Goal: Task Accomplishment & Management: Manage account settings

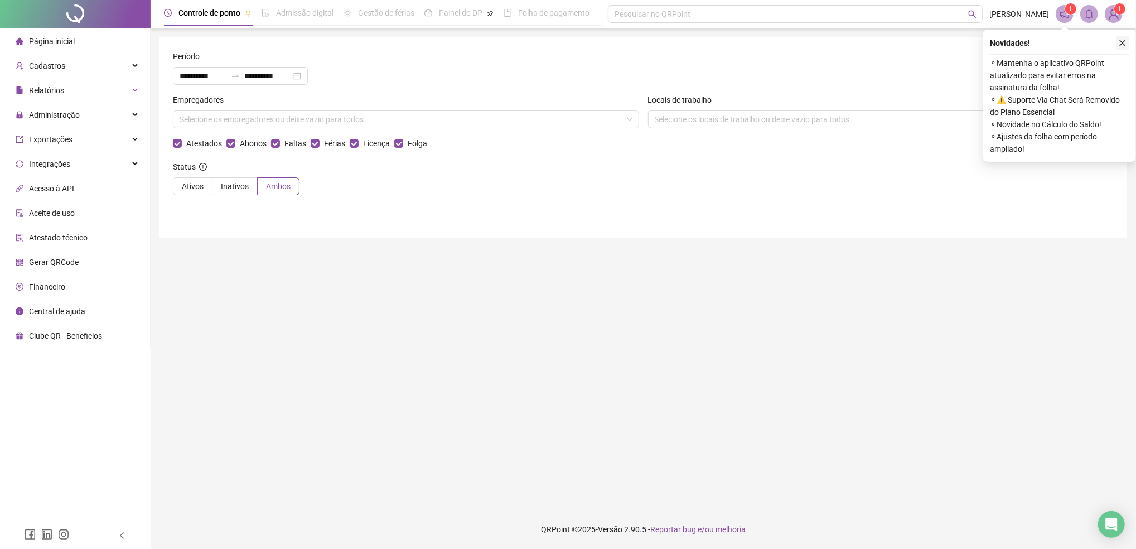
click at [1123, 41] on icon "close" at bounding box center [1123, 43] width 8 height 8
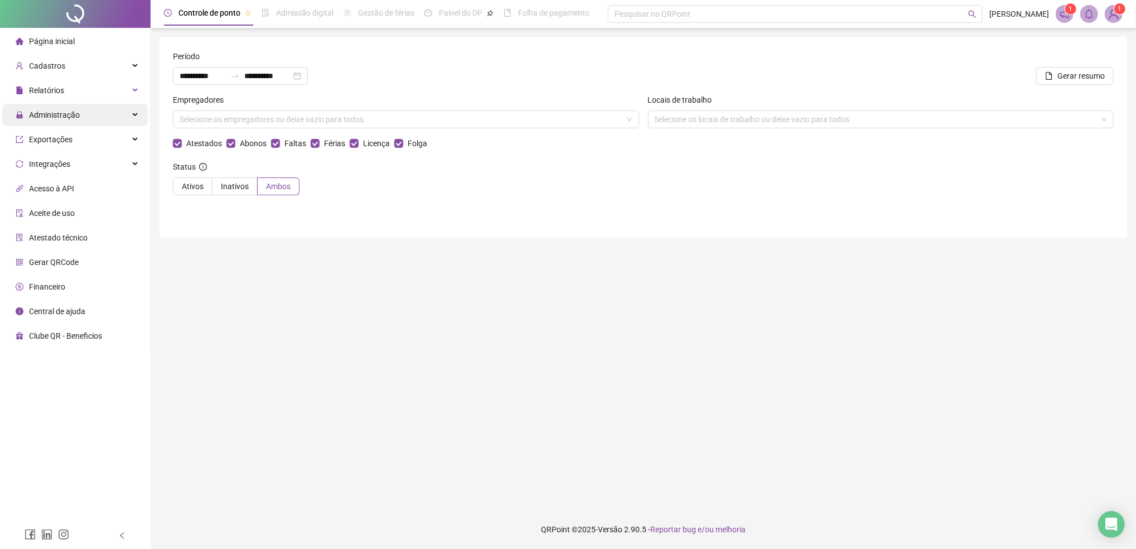
click at [89, 115] on div "Administração" at bounding box center [75, 115] width 146 height 22
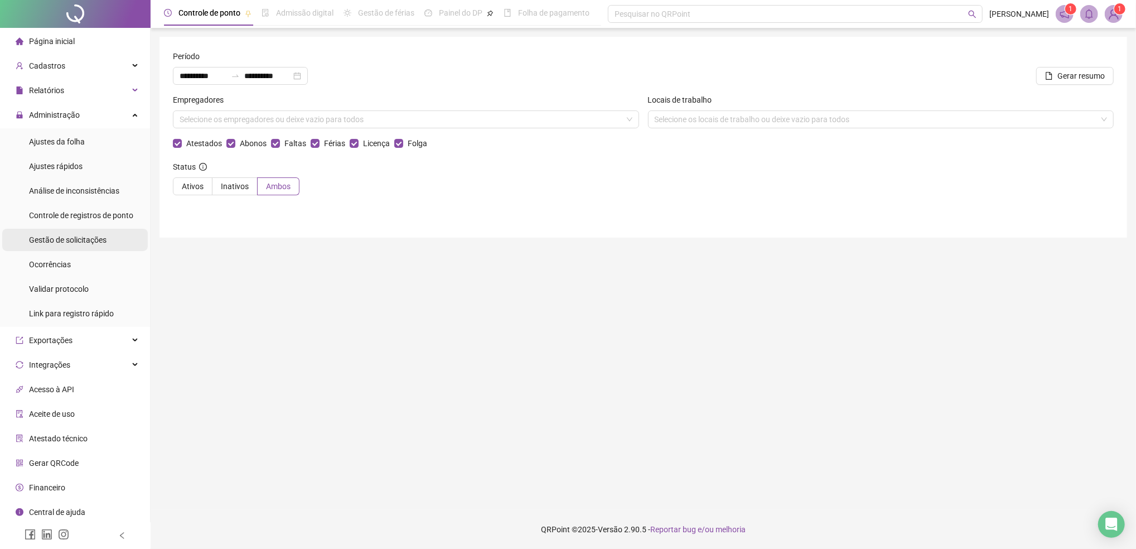
click at [65, 238] on span "Gestão de solicitações" at bounding box center [68, 239] width 78 height 9
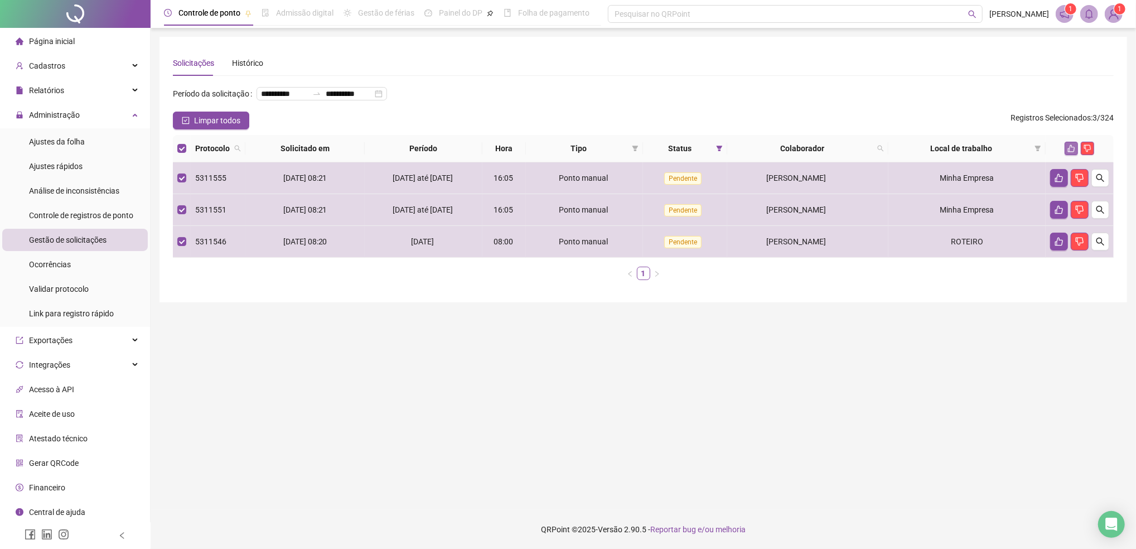
click at [1071, 152] on icon "like" at bounding box center [1071, 148] width 8 height 8
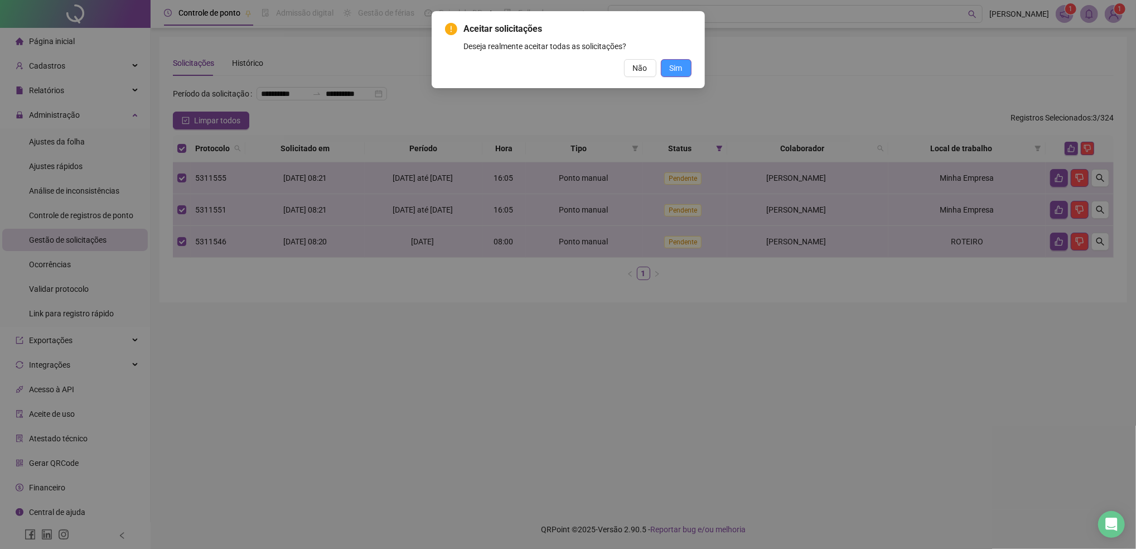
click at [670, 68] on span "Sim" at bounding box center [676, 68] width 13 height 12
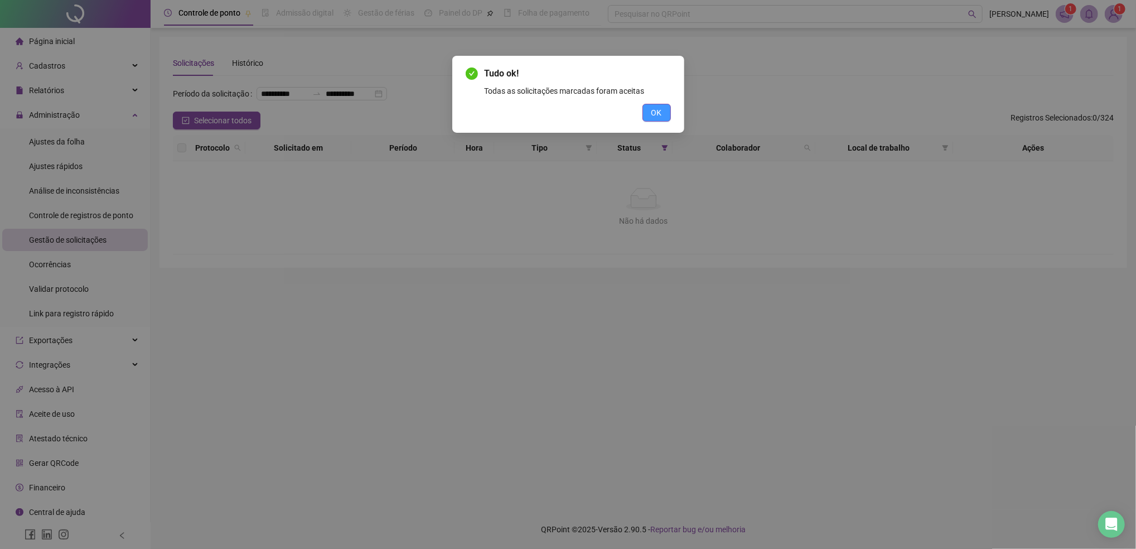
click at [654, 112] on span "OK" at bounding box center [656, 113] width 11 height 12
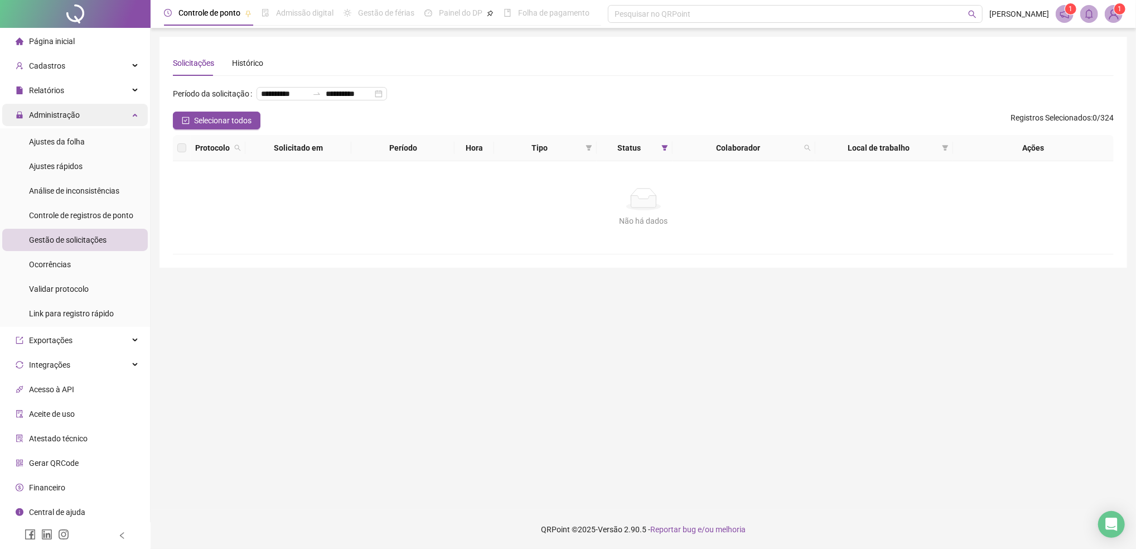
click at [61, 113] on span "Administração" at bounding box center [54, 114] width 51 height 9
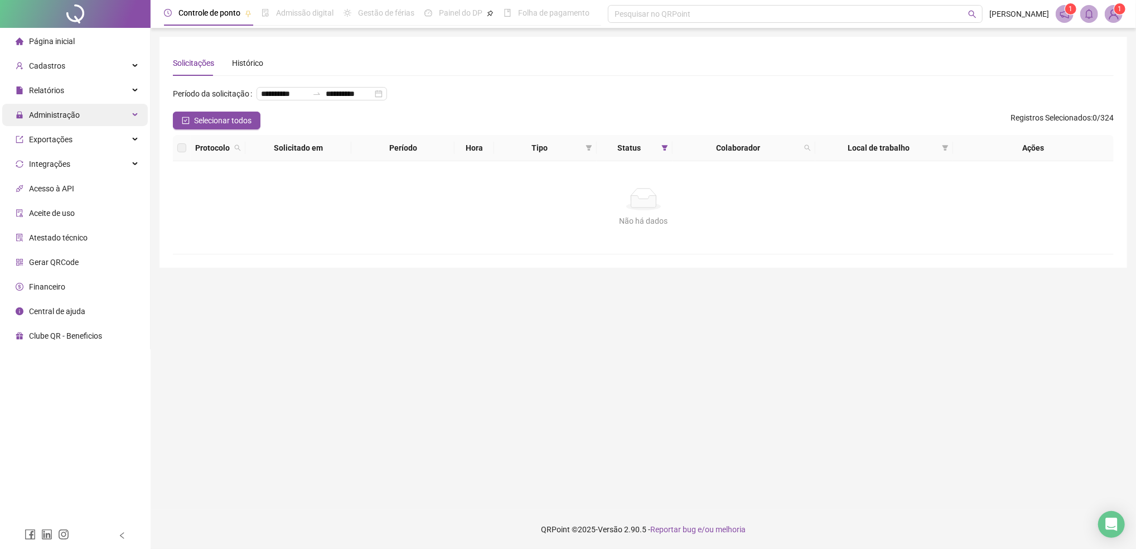
click at [60, 117] on span "Administração" at bounding box center [54, 114] width 51 height 9
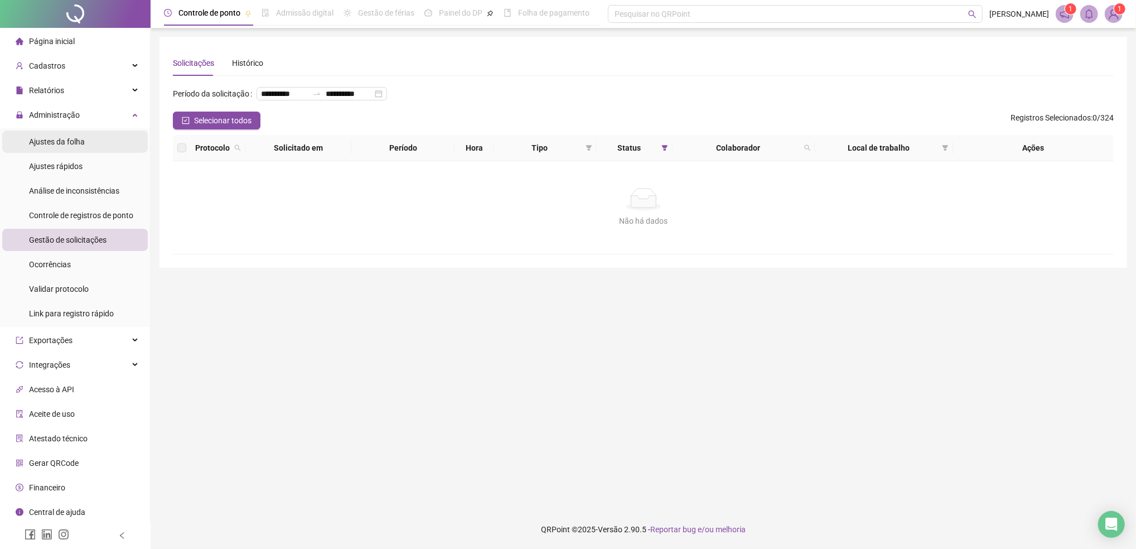
click at [65, 148] on div "Ajustes da folha" at bounding box center [57, 142] width 56 height 22
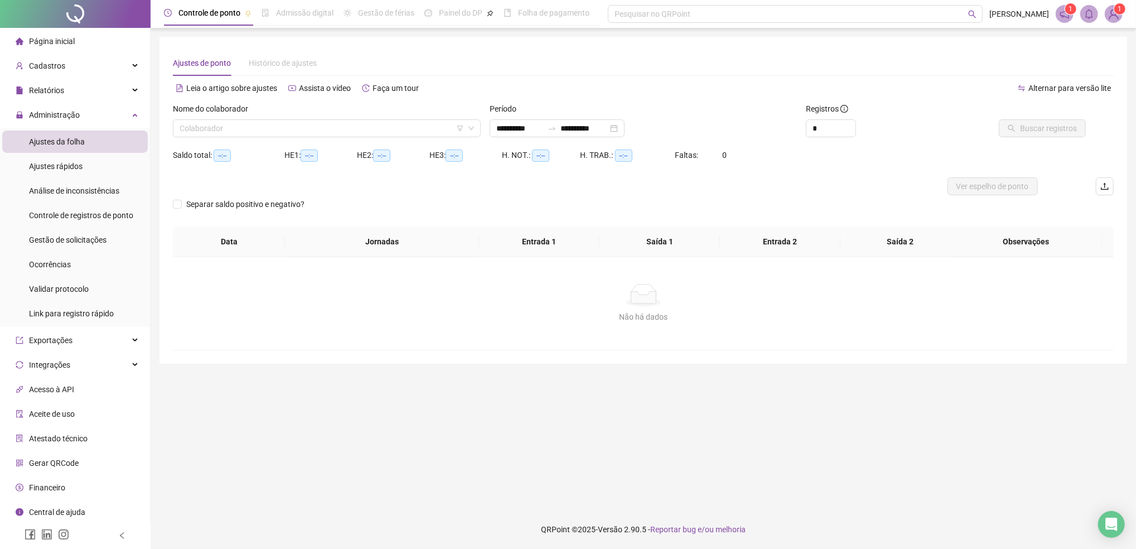
type input "**********"
click at [65, 115] on span "Administração" at bounding box center [54, 114] width 51 height 9
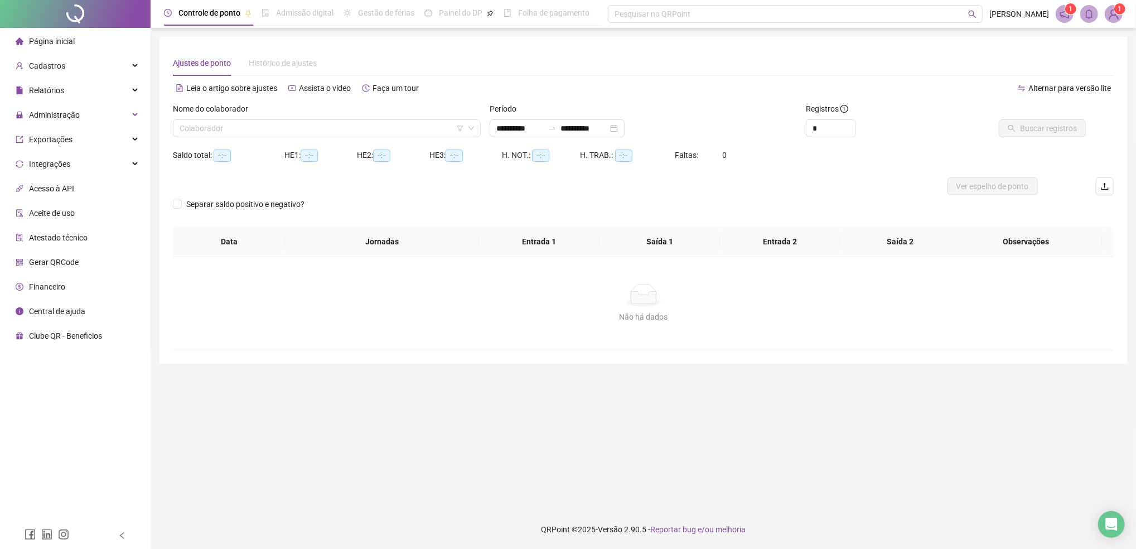
click at [427, 62] on div "Ajustes de ponto Histórico de ajustes" at bounding box center [643, 63] width 941 height 26
click at [462, 423] on main "**********" at bounding box center [644, 269] width 968 height 464
